Goal: Information Seeking & Learning: Learn about a topic

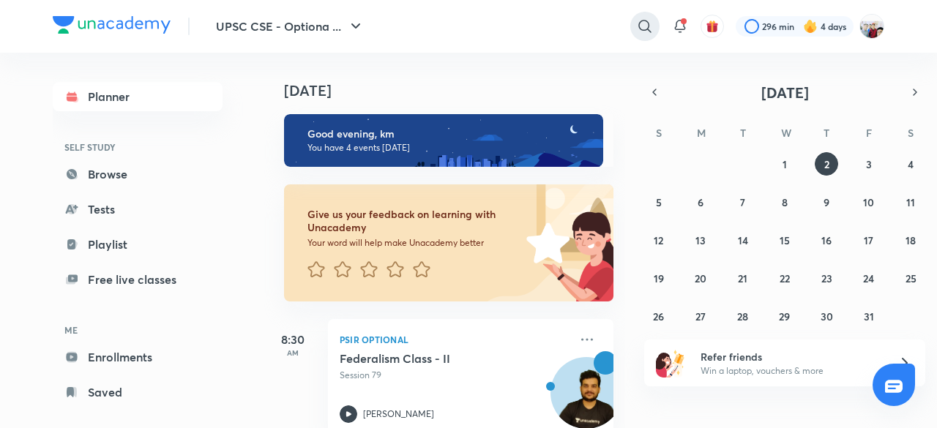
click at [642, 27] on icon at bounding box center [645, 27] width 18 height 18
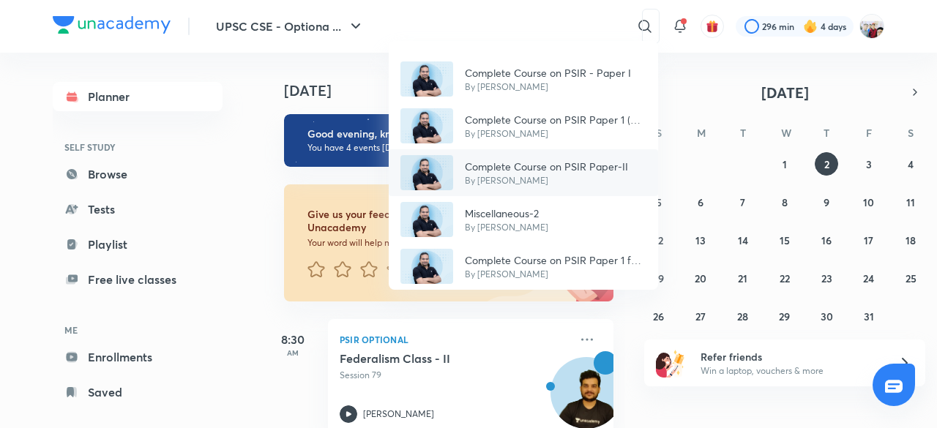
click at [589, 175] on p "By [PERSON_NAME]" at bounding box center [546, 180] width 163 height 13
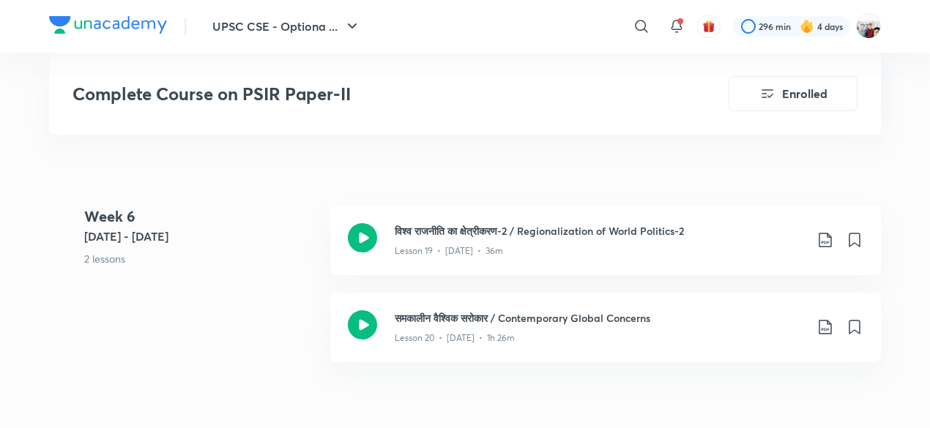
scroll to position [2519, 0]
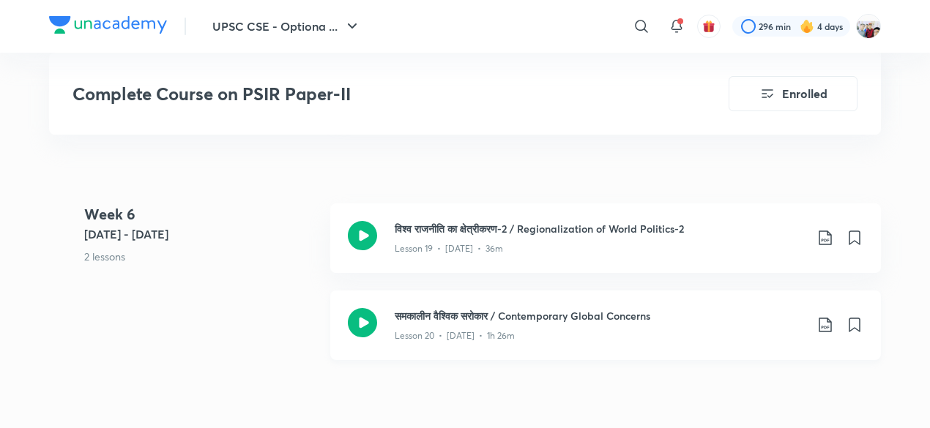
click at [824, 332] on icon at bounding box center [826, 325] width 18 height 18
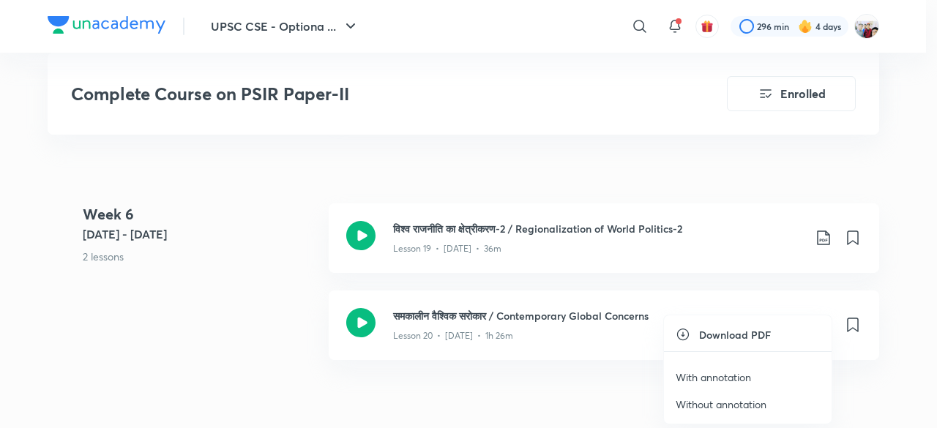
click at [741, 379] on p "With annotation" at bounding box center [713, 377] width 75 height 15
